Goal: Task Accomplishment & Management: Complete application form

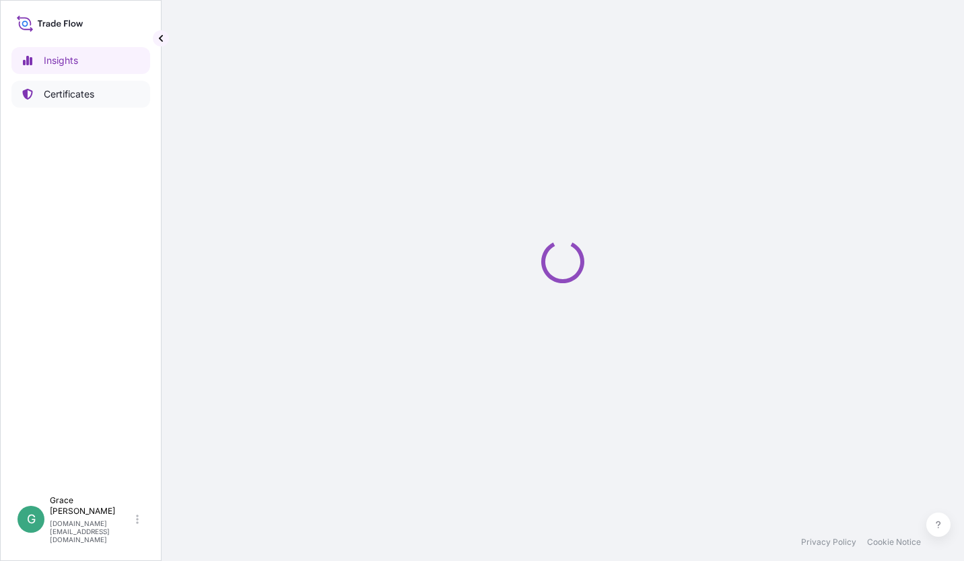
click at [75, 97] on p "Certificates" at bounding box center [69, 94] width 50 height 13
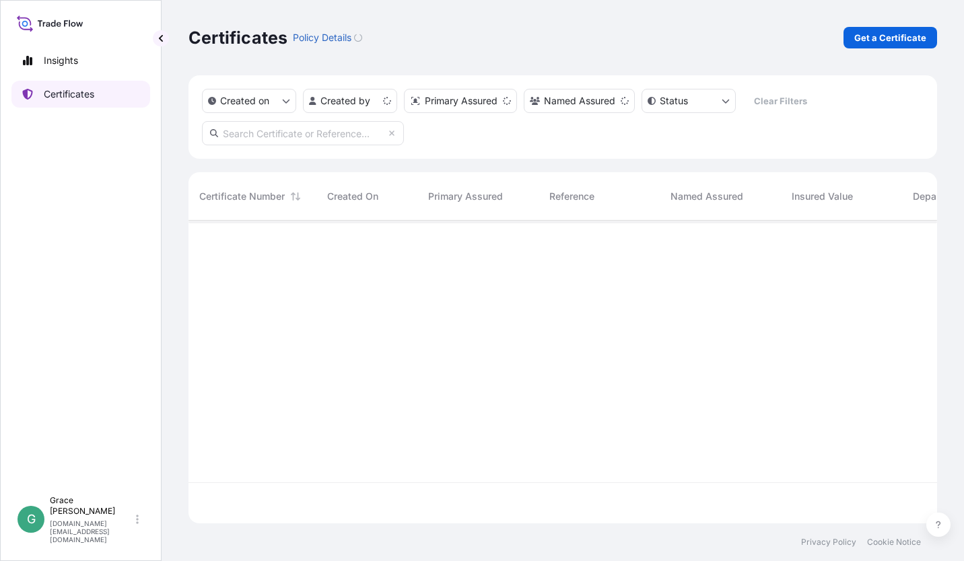
scroll to position [300, 738]
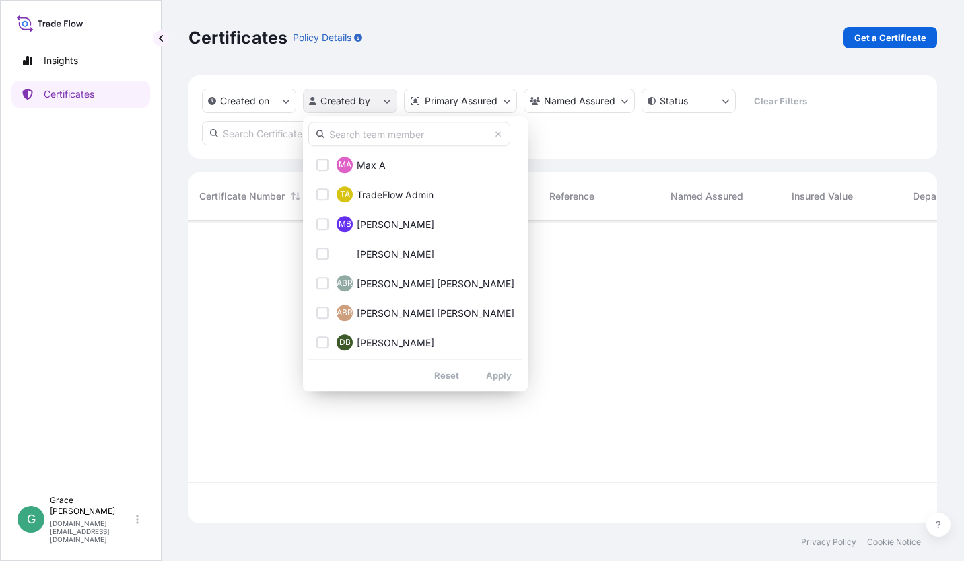
click at [384, 100] on html "Insights Certificates G [PERSON_NAME] [PERSON_NAME][DOMAIN_NAME][EMAIL_ADDRESS]…" at bounding box center [482, 280] width 964 height 561
click at [376, 137] on input "text" at bounding box center [409, 134] width 202 height 24
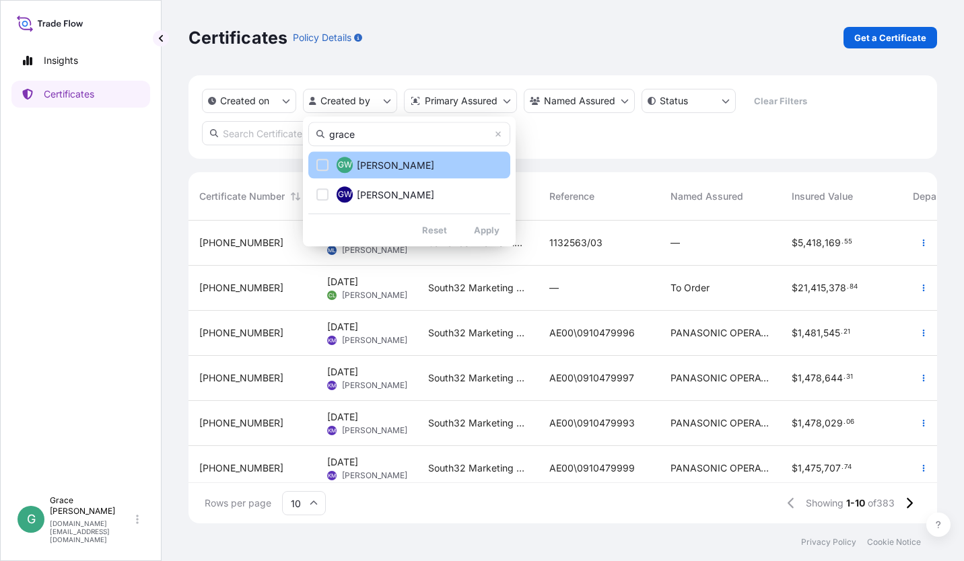
type input "grace"
click at [324, 168] on div "Select Option" at bounding box center [322, 165] width 12 height 12
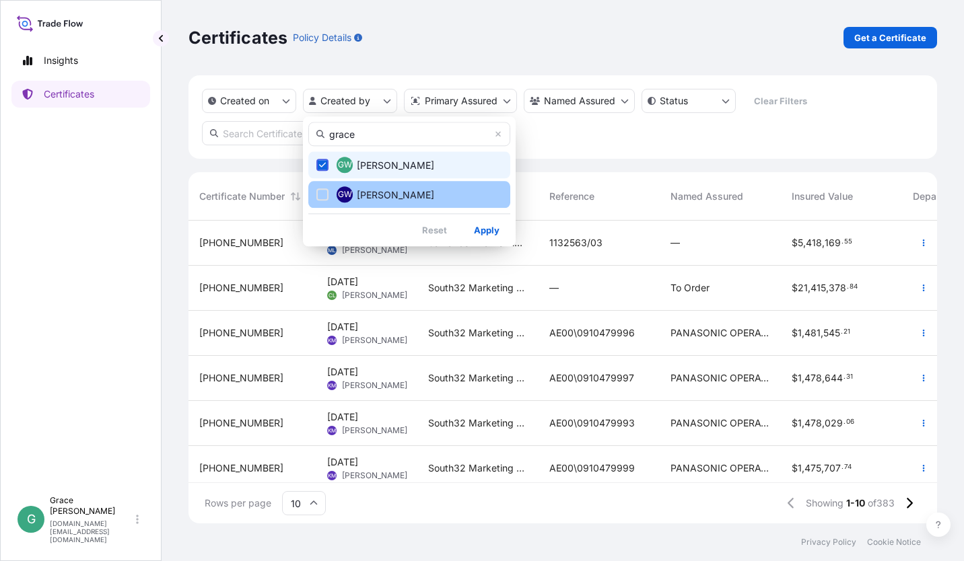
click at [323, 193] on div "Select Option" at bounding box center [322, 194] width 12 height 12
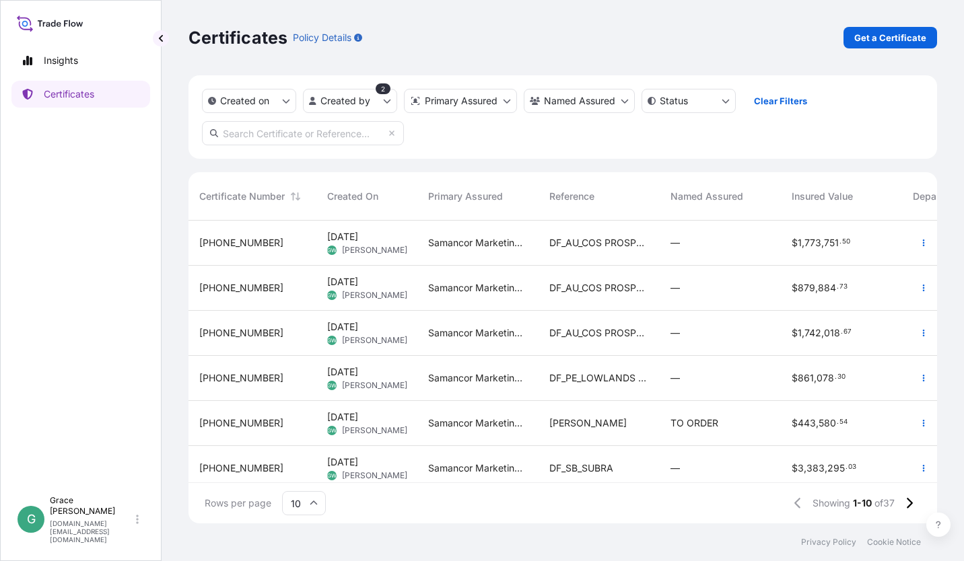
click at [617, 248] on span "DF_AU_COS PROSPERITY" at bounding box center [599, 242] width 100 height 13
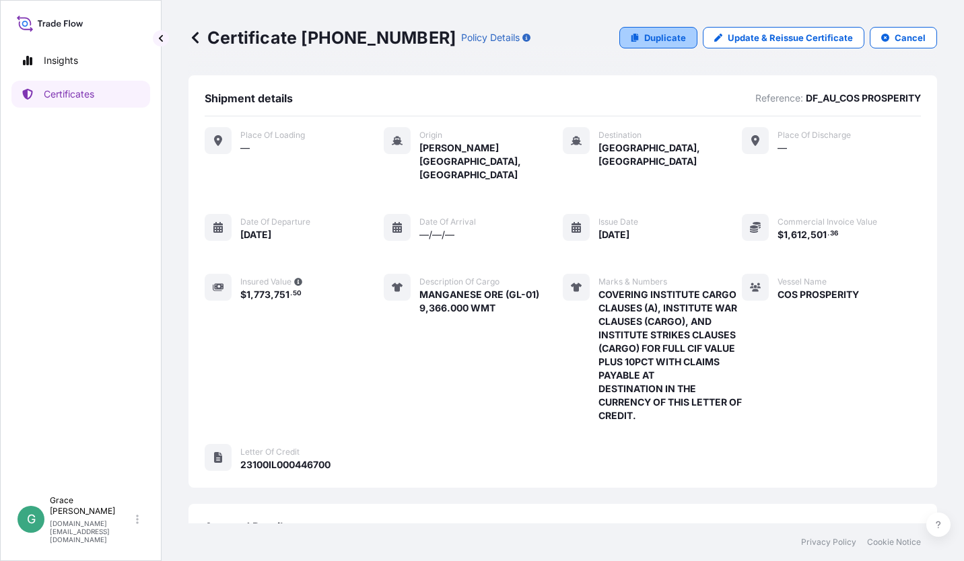
click at [644, 36] on p "Duplicate" at bounding box center [665, 37] width 42 height 13
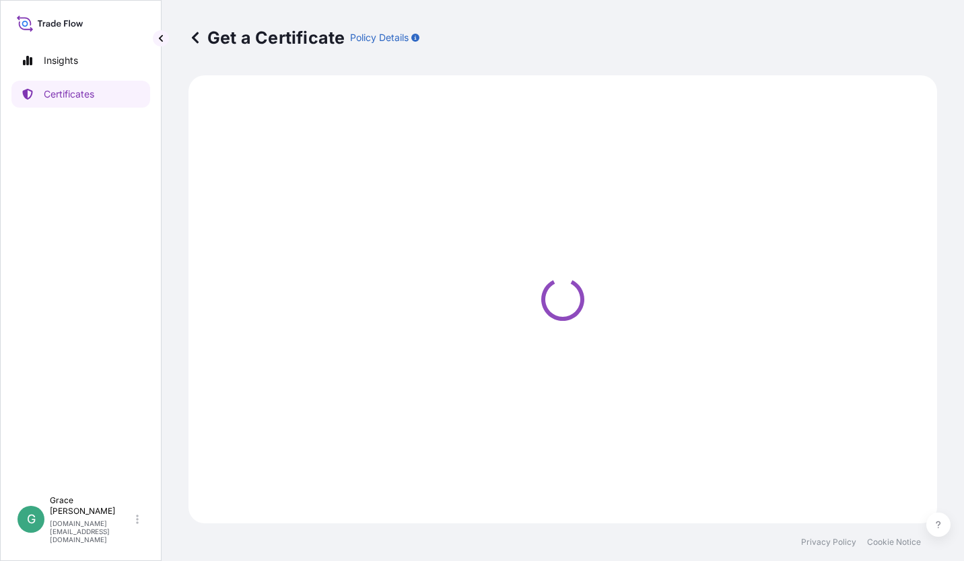
select select "Sea"
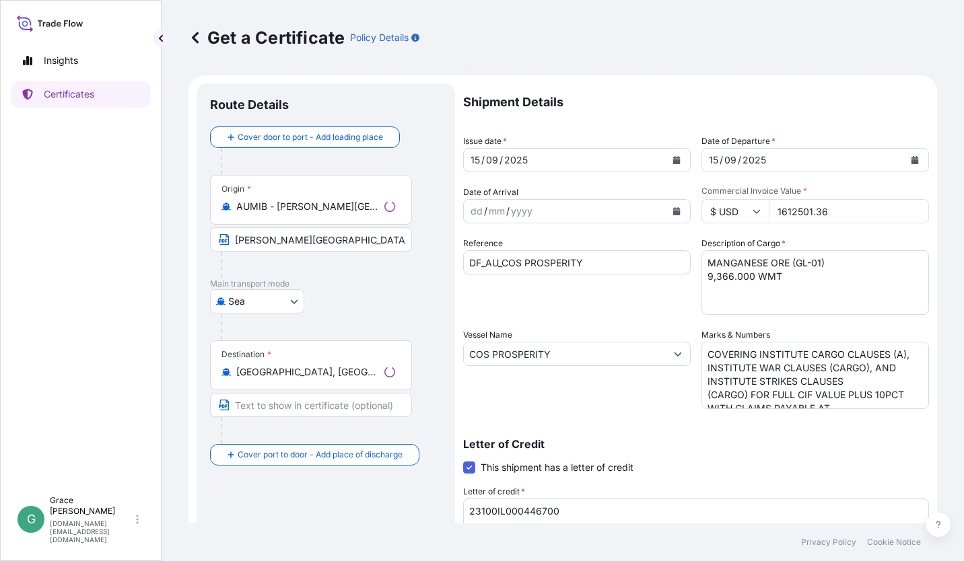
select select "31710"
click at [674, 164] on button "Calendar" at bounding box center [677, 160] width 22 height 22
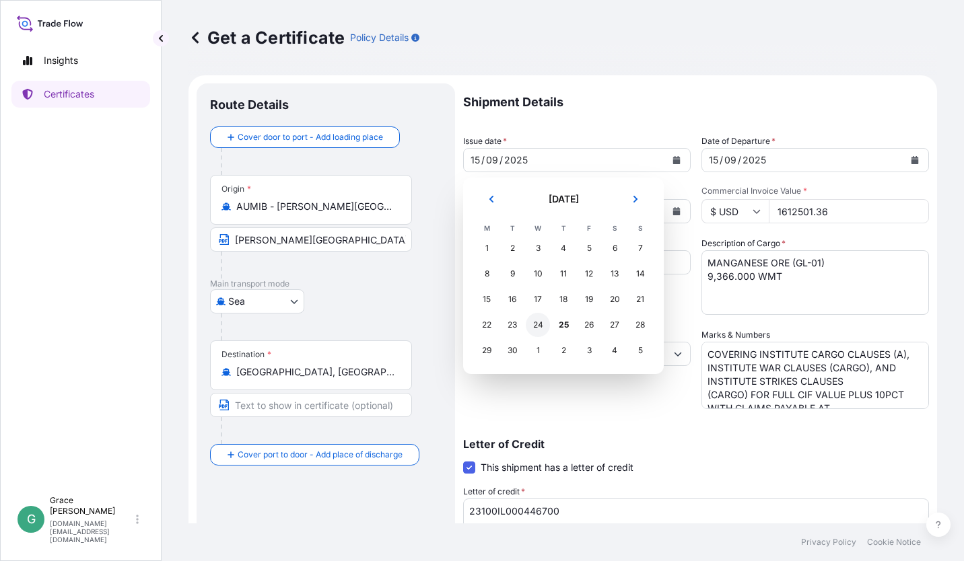
click at [536, 326] on div "24" at bounding box center [538, 325] width 24 height 24
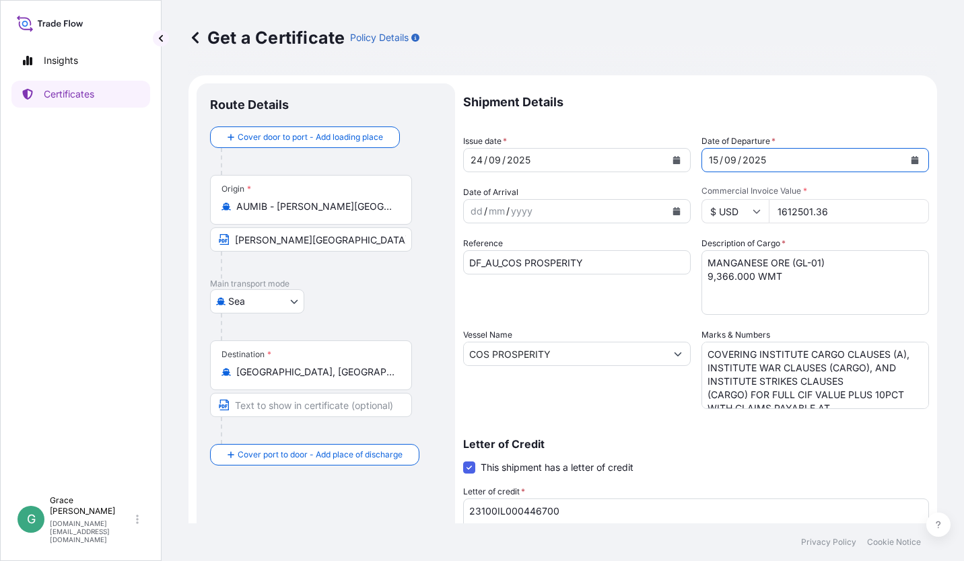
click at [904, 165] on button "Calendar" at bounding box center [915, 160] width 22 height 22
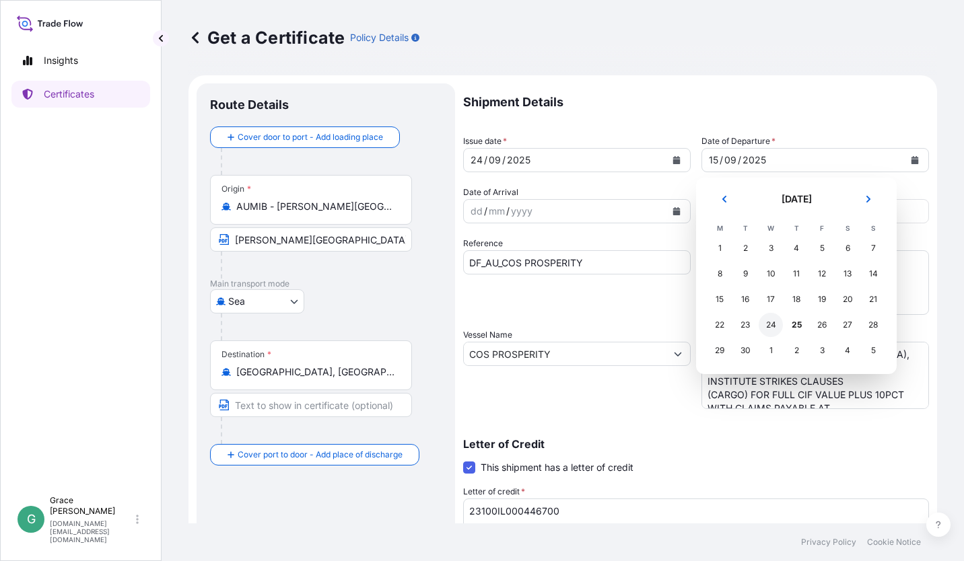
click at [777, 327] on div "24" at bounding box center [771, 325] width 24 height 24
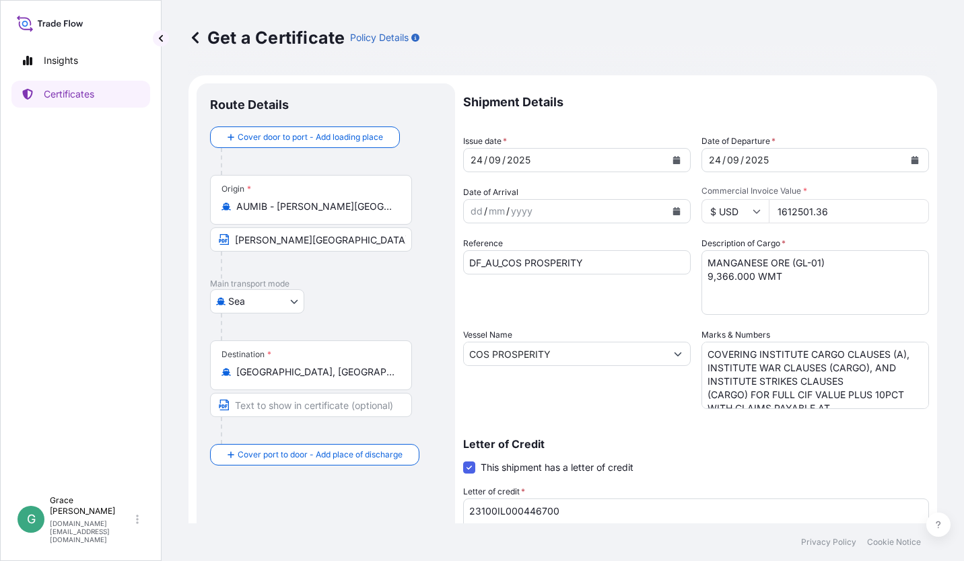
drag, startPoint x: 863, startPoint y: 215, endPoint x: 745, endPoint y: 207, distance: 118.1
click at [745, 207] on div "$ USD 1612501.36" at bounding box center [815, 211] width 228 height 24
paste input "856702.67"
type input "856702.67"
click at [575, 260] on input "DF_AU_COS PROSPERITY" at bounding box center [577, 262] width 228 height 24
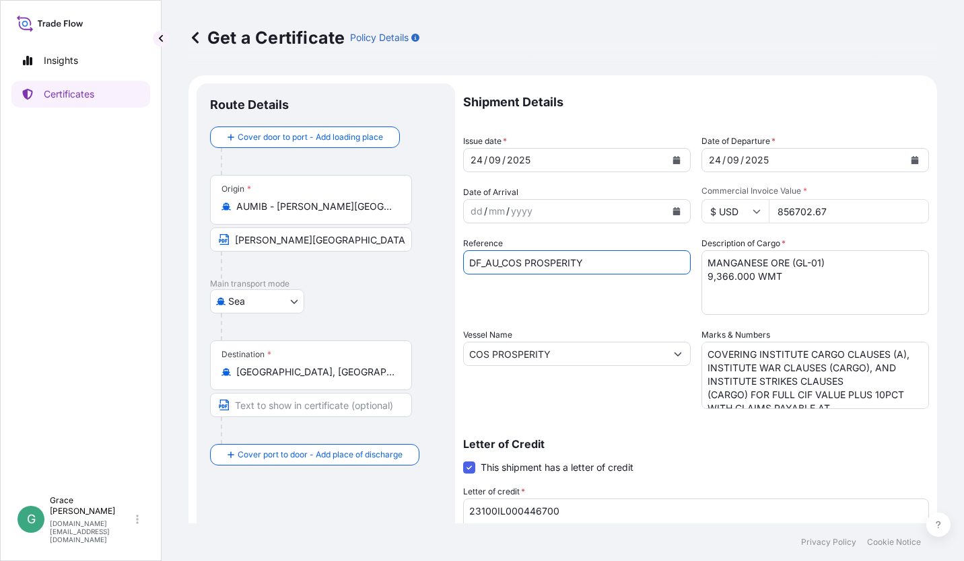
drag, startPoint x: 600, startPoint y: 263, endPoint x: 505, endPoint y: 257, distance: 95.7
click at [505, 257] on input "DF_AU_COS PROSPERITY" at bounding box center [577, 262] width 228 height 24
drag, startPoint x: 609, startPoint y: 265, endPoint x: 595, endPoint y: 258, distance: 15.4
click at [609, 265] on input "DF_AU_COS PROSPERITY" at bounding box center [577, 262] width 228 height 24
drag, startPoint x: 598, startPoint y: 260, endPoint x: 505, endPoint y: 260, distance: 92.9
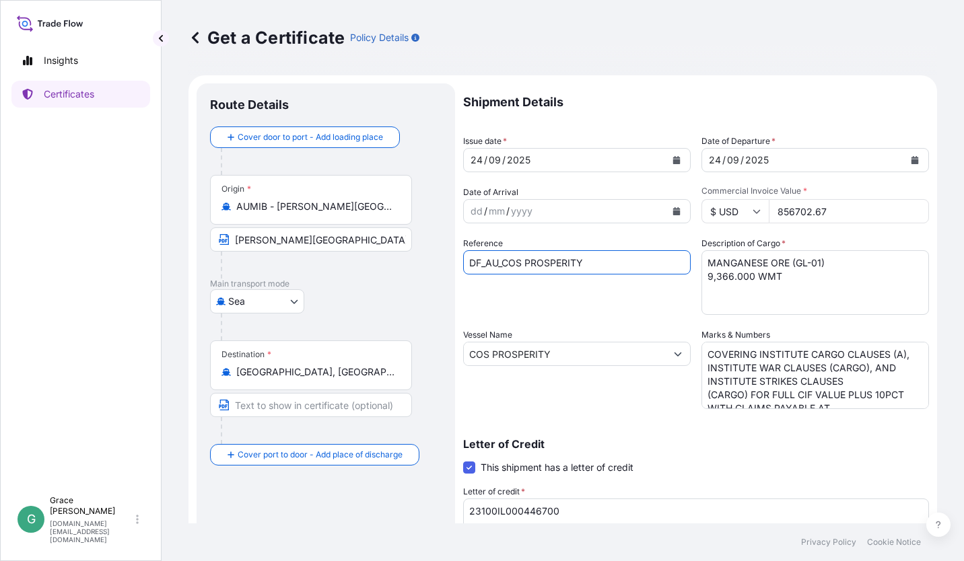
click at [505, 260] on input "DF_AU_COS PROSPERITY" at bounding box center [577, 262] width 228 height 24
paste input "[PERSON_NAME] ISLAND"
type input "DF_AU_KELLETT ISLAND"
click at [723, 292] on textarea "MANGANESE ORE (GL-01) 9,366.000 WMT" at bounding box center [815, 282] width 228 height 65
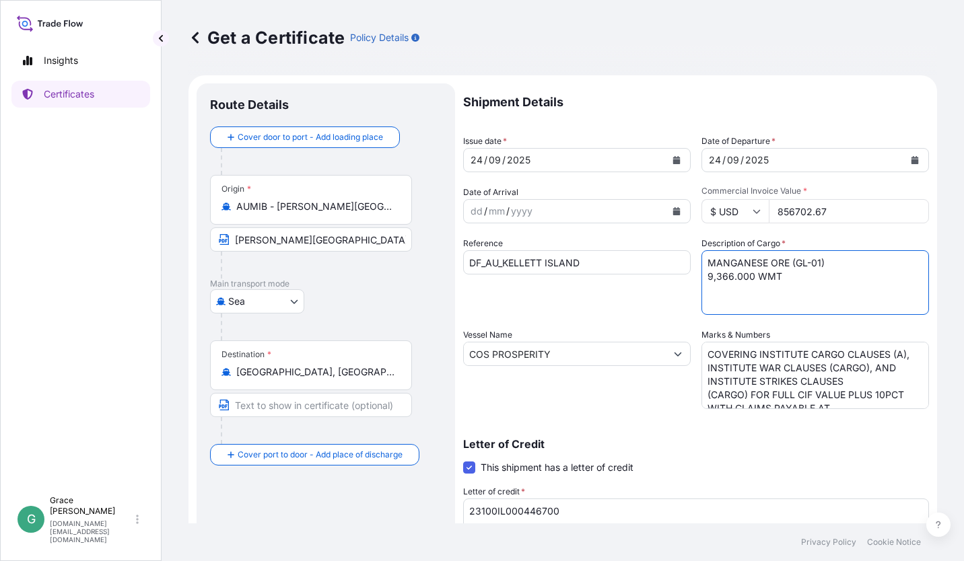
drag, startPoint x: 707, startPoint y: 275, endPoint x: 689, endPoint y: 273, distance: 17.6
click at [689, 273] on div "Shipment Details Issue date * [DATE] Date of Departure * [DATE] Date of Arrival…" at bounding box center [696, 403] width 466 height 641
click at [727, 275] on textarea "MANGANESE ORE (GL-01) 9,366.000 WMT" at bounding box center [815, 282] width 228 height 65
type textarea "MANGANESE ORE (GL-01) 4,679.000 WMT"
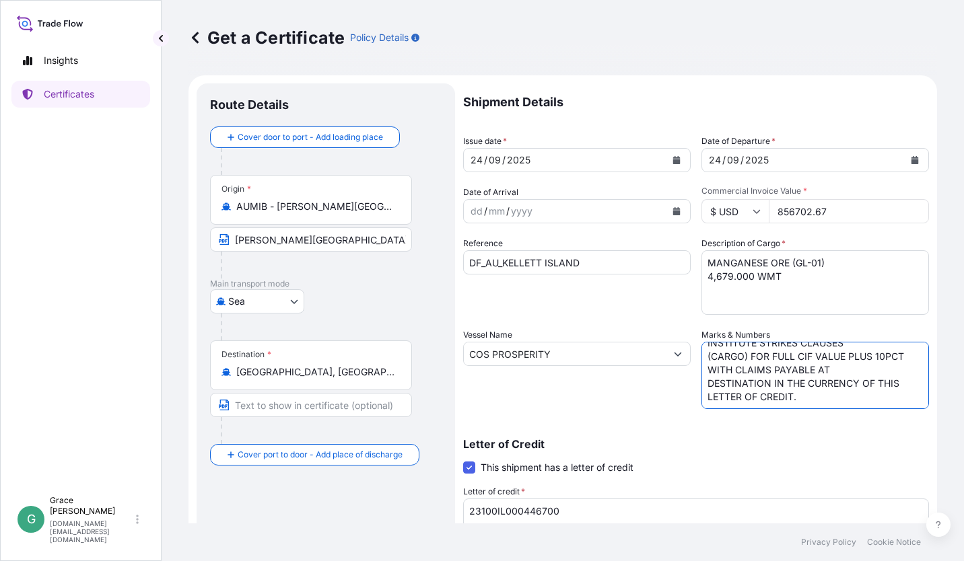
drag, startPoint x: 701, startPoint y: 352, endPoint x: 884, endPoint y: 461, distance: 212.5
click at [884, 461] on div "Shipment Details Issue date * [DATE] Date of Departure * [DATE] Date of Arrival…" at bounding box center [696, 403] width 466 height 641
paste textarea
click at [701, 378] on textarea "COVERING INSTITUTE CARGO CLAUSES (A), INSTITUTE WAR CLAUSES (CARGO), AND INSTIT…" at bounding box center [815, 375] width 228 height 67
type textarea "COVERING INSTITUTE CARGO CLAUSES (A), INSTITUTE WAR CLAUSES (CARGO), AND INSTIT…"
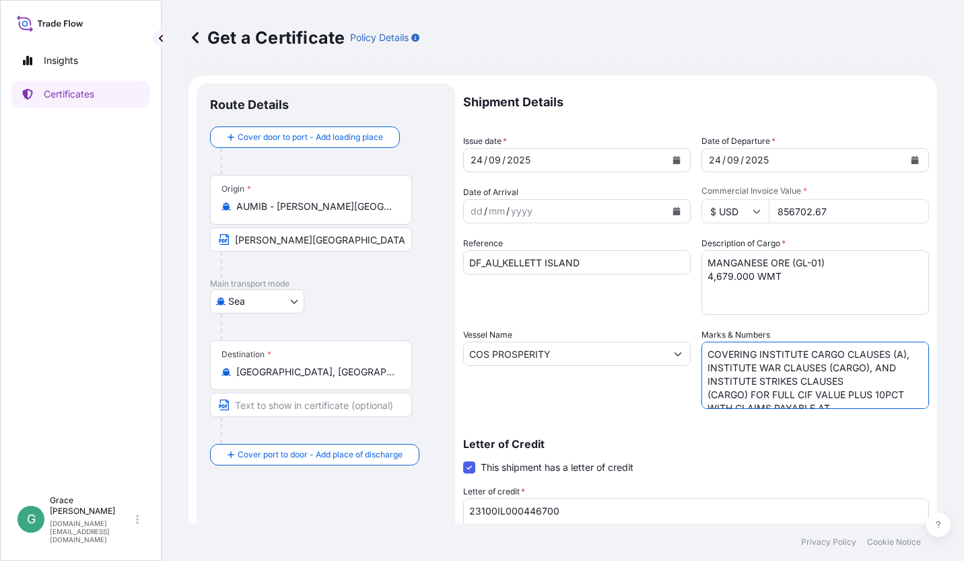
click at [582, 350] on input "COS PROSPERITY" at bounding box center [565, 354] width 202 height 24
drag, startPoint x: 584, startPoint y: 253, endPoint x: 503, endPoint y: 242, distance: 81.5
click at [503, 242] on div "Reference DF_AU_KELLETT ISLAND" at bounding box center [577, 276] width 228 height 78
click at [575, 345] on input "COS PROSPERITY" at bounding box center [565, 354] width 202 height 24
drag, startPoint x: 559, startPoint y: 351, endPoint x: 431, endPoint y: 344, distance: 128.7
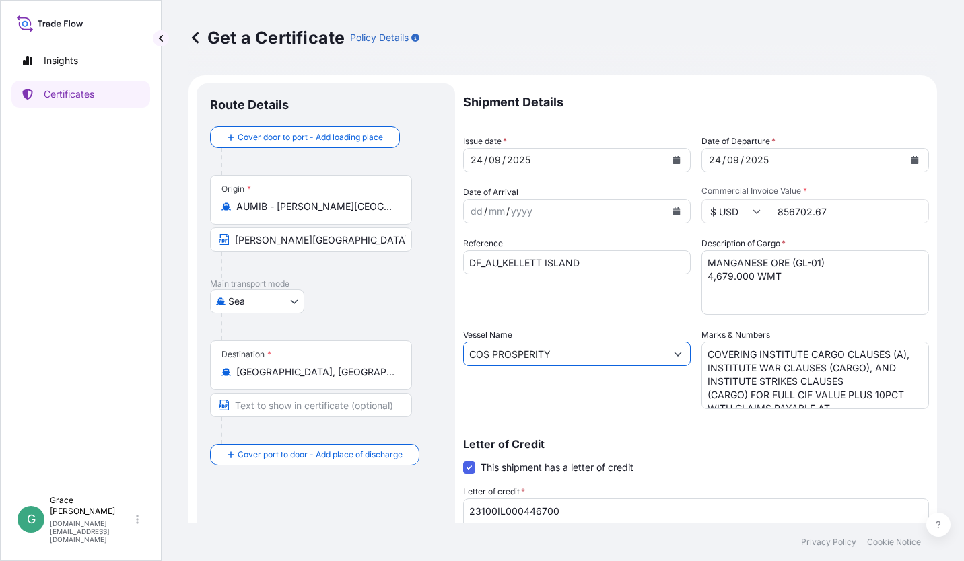
click at [431, 344] on form "Route Details Cover door to port - Add loading place Place of loading Road / [G…" at bounding box center [562, 422] width 748 height 695
paste input "[PERSON_NAME] ISLAND"
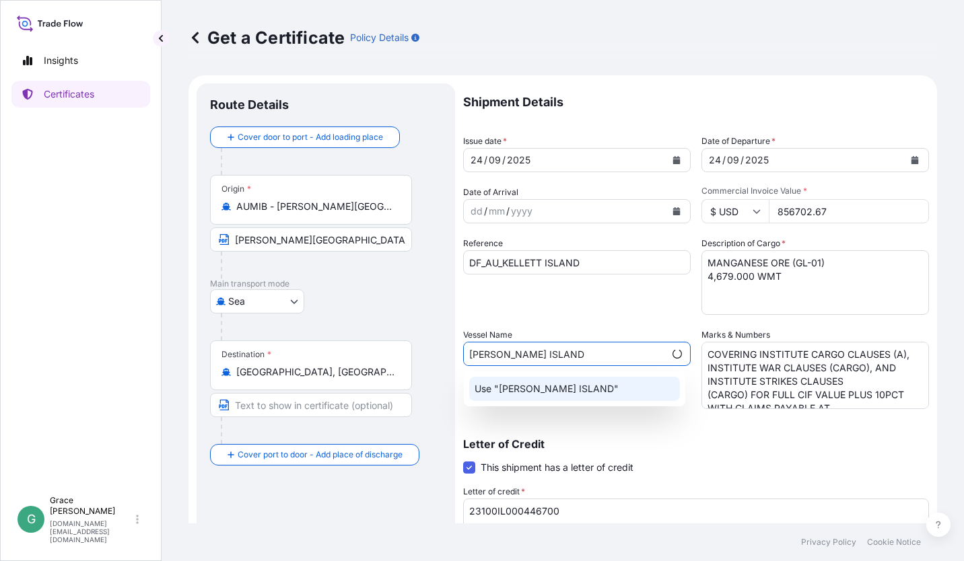
click at [581, 389] on div "Use "[PERSON_NAME] ISLAND"" at bounding box center [574, 389] width 211 height 24
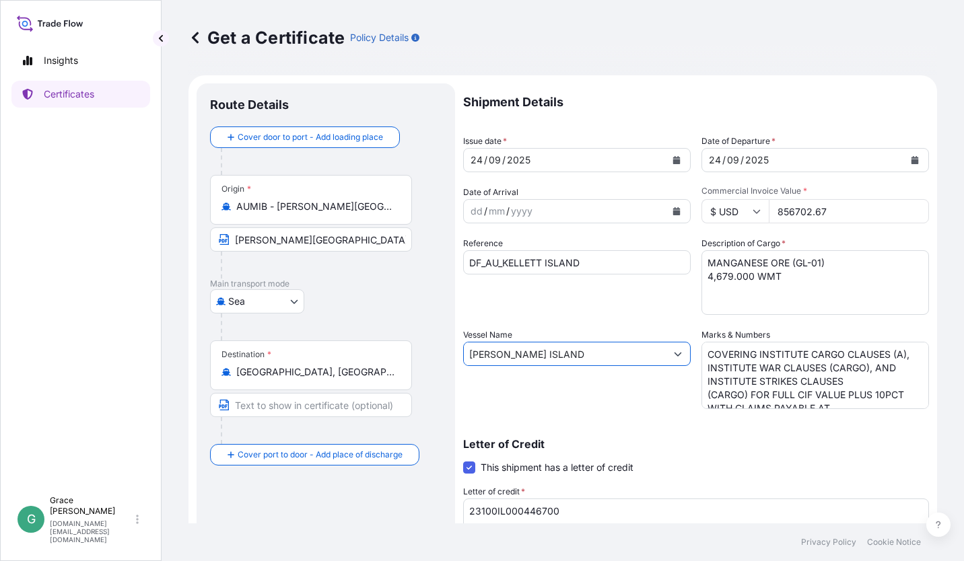
type input "[PERSON_NAME] ISLAND"
click at [730, 450] on div "Letter of Credit This shipment has a letter of credit Letter of credit * 23100I…" at bounding box center [696, 508] width 466 height 138
drag, startPoint x: 569, startPoint y: 516, endPoint x: 394, endPoint y: 512, distance: 174.4
click at [394, 512] on form "Route Details Cover door to port - Add loading place Place of loading Road / [G…" at bounding box center [562, 422] width 748 height 695
click at [636, 438] on div "Letter of Credit This shipment has a letter of credit Letter of credit * 23100I…" at bounding box center [696, 500] width 466 height 154
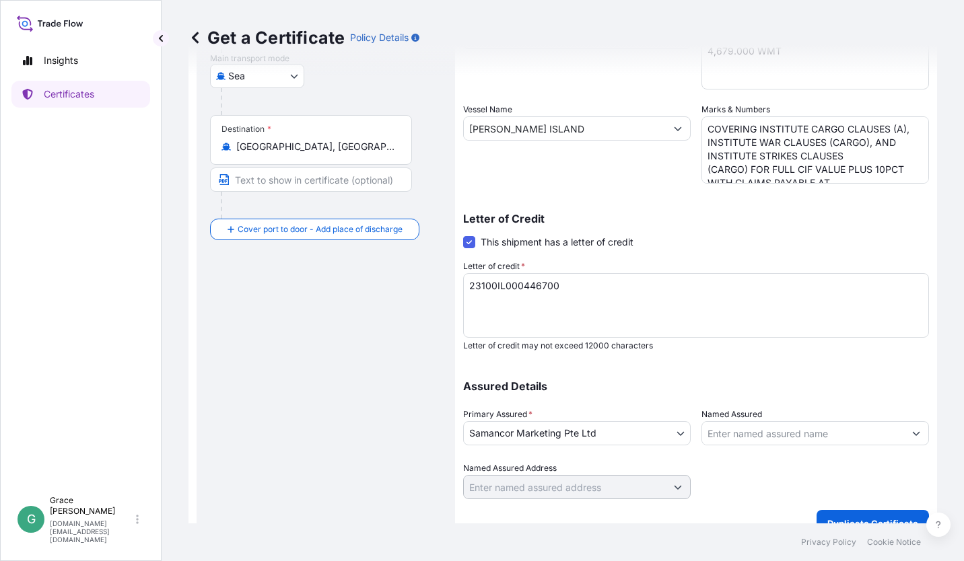
scroll to position [246, 0]
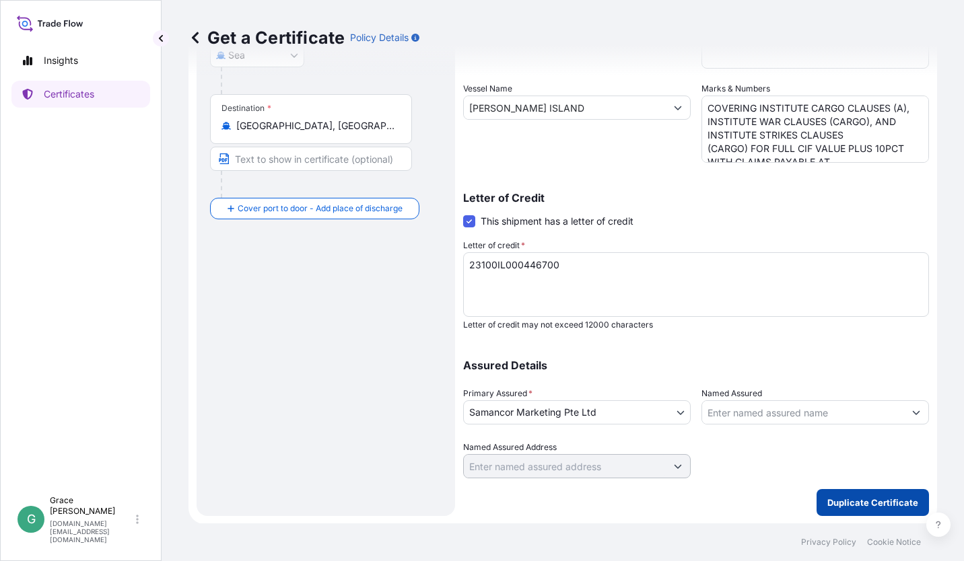
click at [870, 503] on p "Duplicate Certificate" at bounding box center [872, 502] width 91 height 13
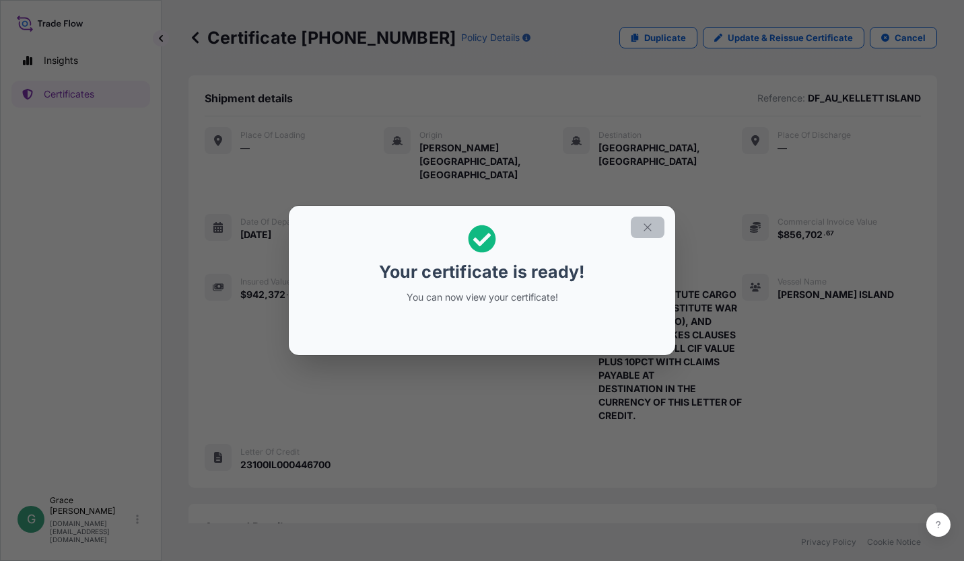
click at [642, 228] on icon "button" at bounding box center [647, 227] width 12 height 12
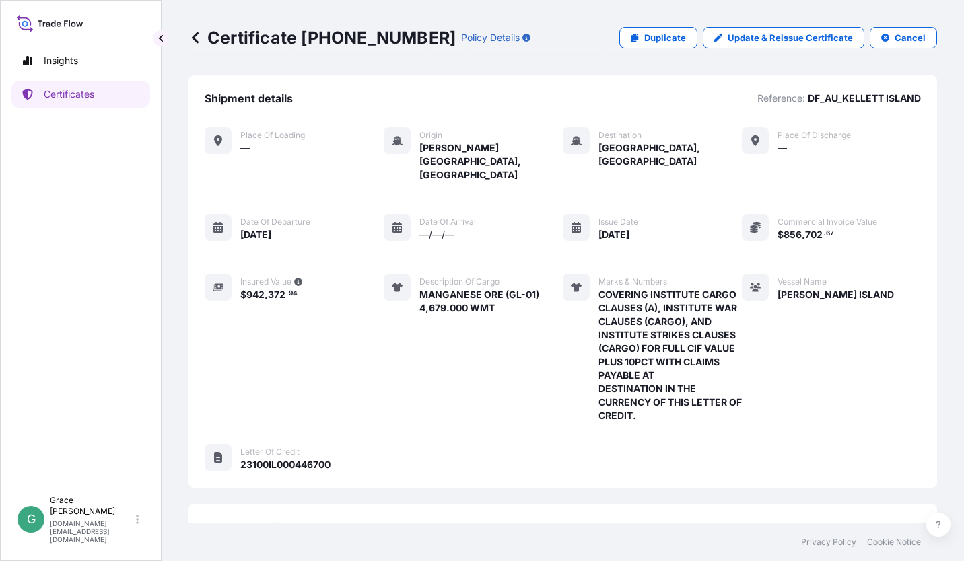
scroll to position [188, 0]
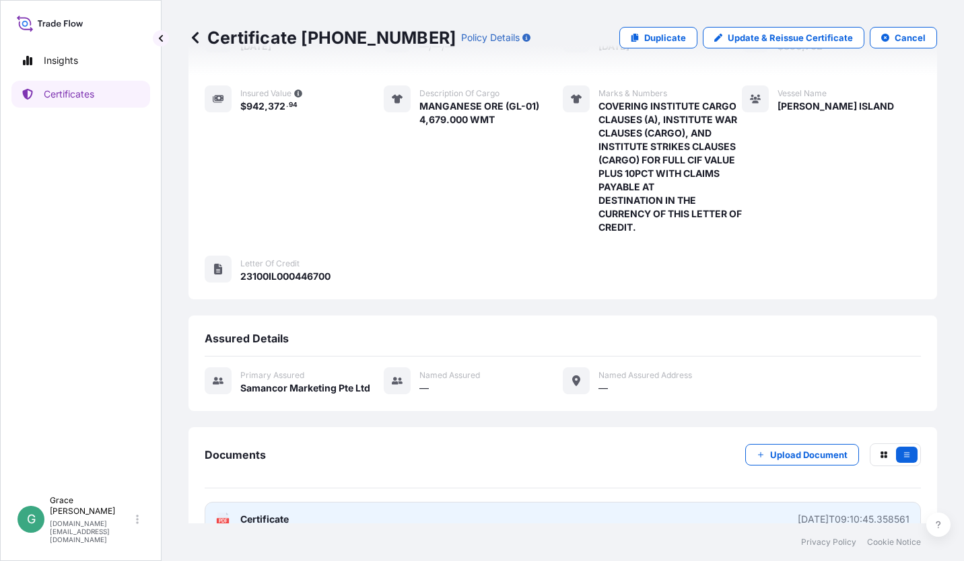
click at [527, 502] on link "PDF Certificate [DATE]T09:10:45.358561" at bounding box center [563, 519] width 716 height 35
